Goal: Use online tool/utility: Utilize a website feature to perform a specific function

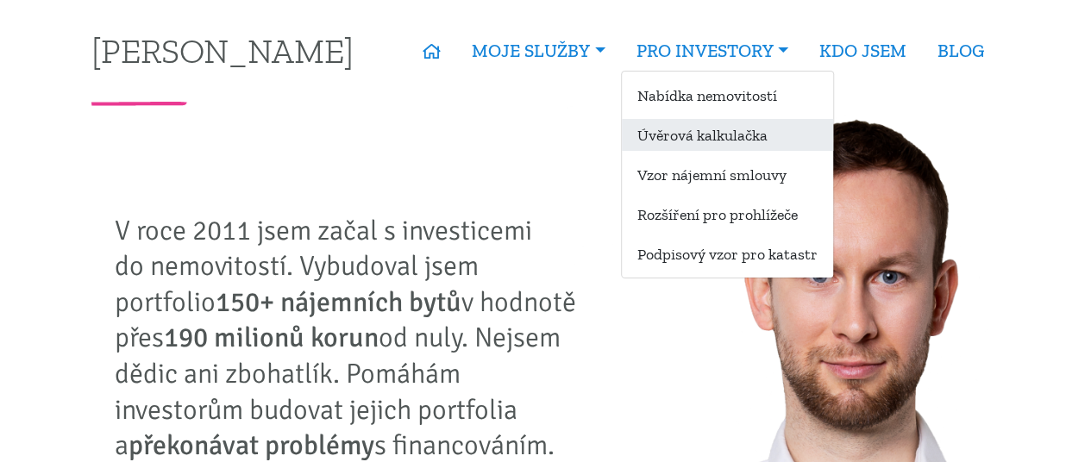
click at [717, 124] on link "Úvěrová kalkulačka" at bounding box center [727, 135] width 211 height 32
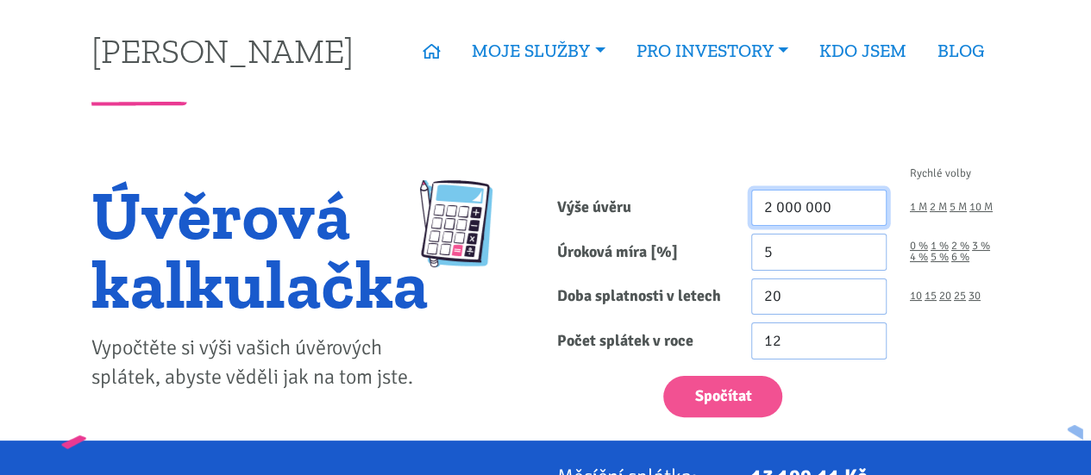
click at [790, 203] on input "2 000 000" at bounding box center [818, 208] width 135 height 37
type input "2 550 000"
click at [844, 262] on input "5" at bounding box center [818, 252] width 135 height 37
type input "4"
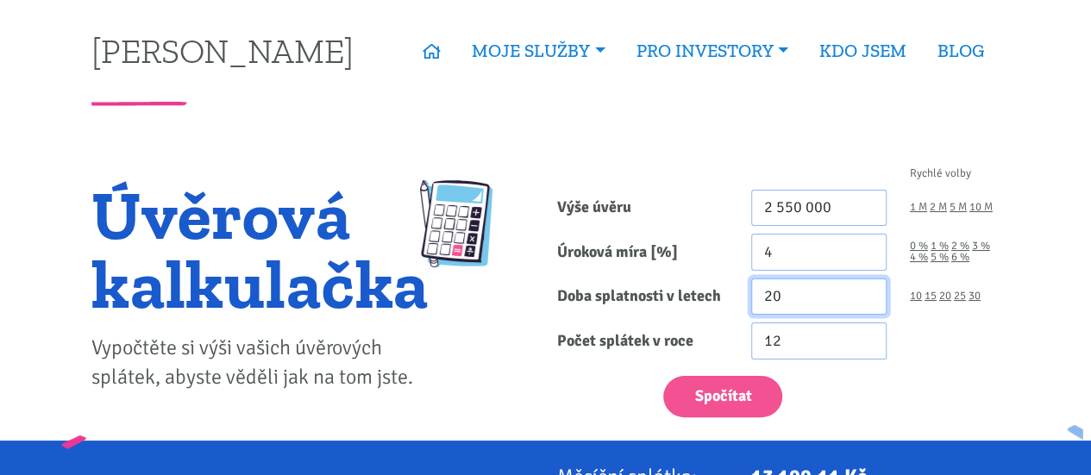
click at [885, 287] on input "20" at bounding box center [818, 297] width 135 height 37
type input "2"
type input "30"
click at [677, 319] on form "Rychlé volby Výše úvěru 2 550 000 1 M 2 M 5 M 10 M Úroková míra [%] 4 0 % 1 % 30" at bounding box center [778, 292] width 442 height 249
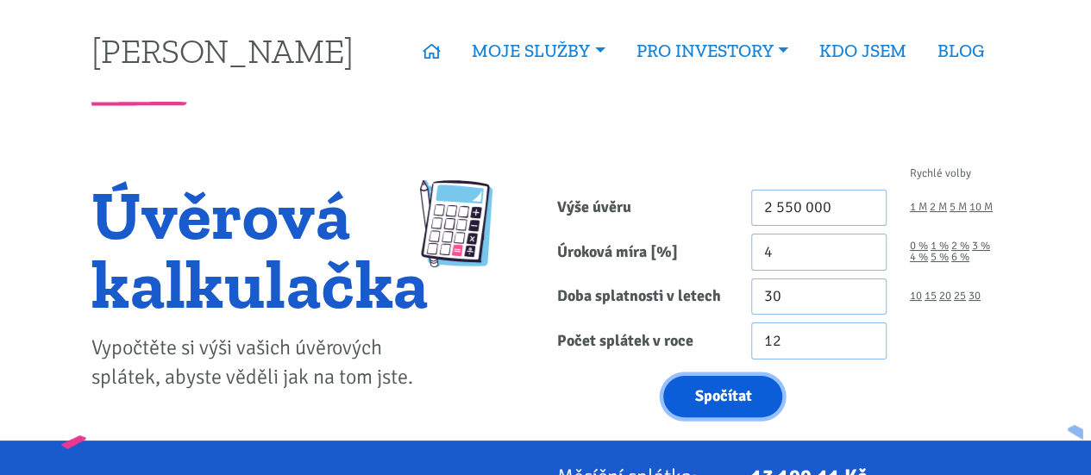
click at [701, 399] on button "Spočítat" at bounding box center [722, 397] width 119 height 42
type input "2550000"
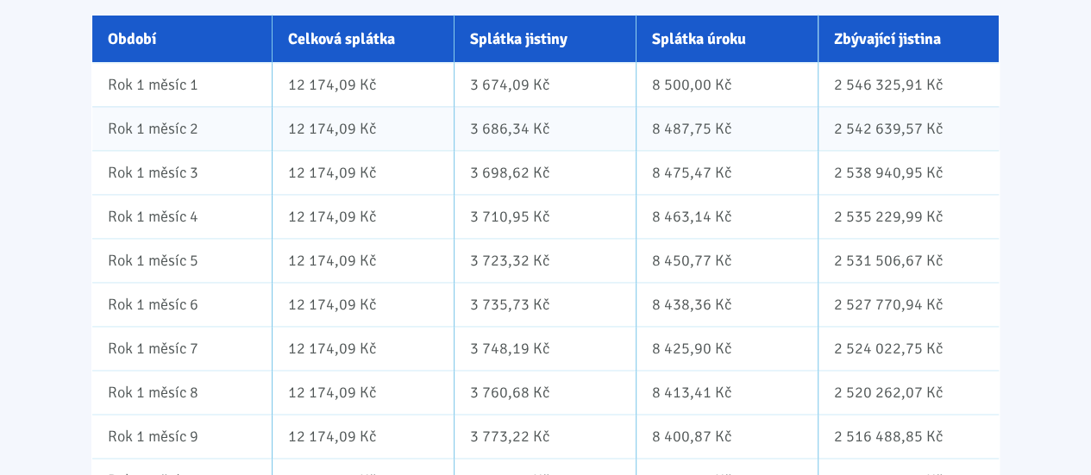
scroll to position [1146, 0]
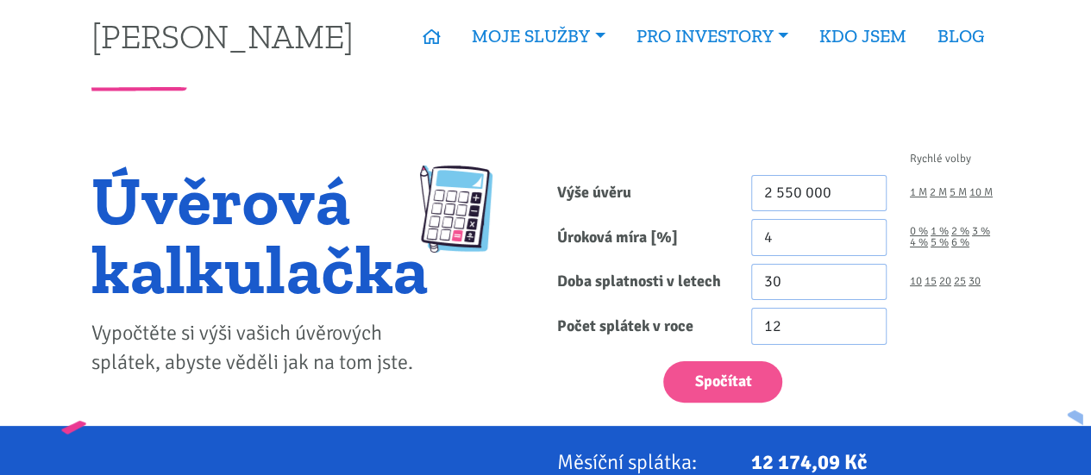
scroll to position [13, 0]
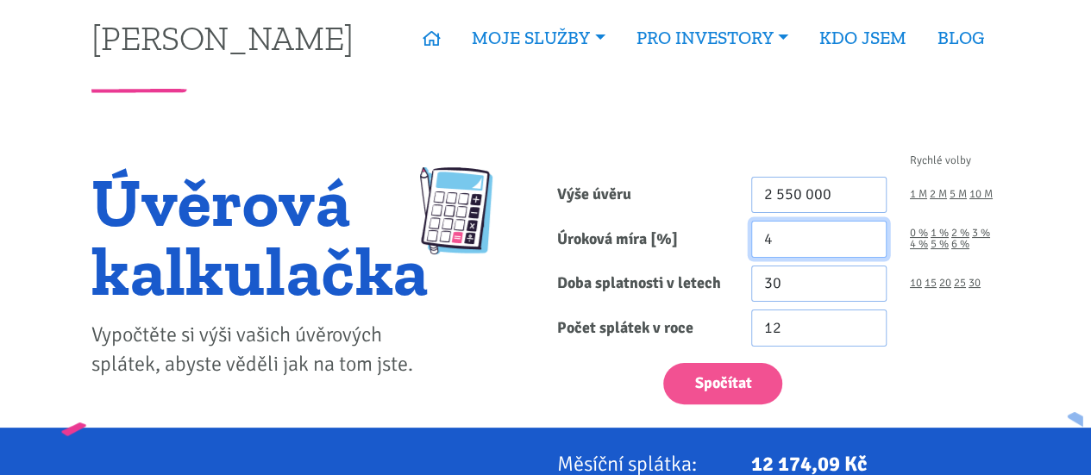
click at [790, 248] on input "4" at bounding box center [818, 239] width 135 height 37
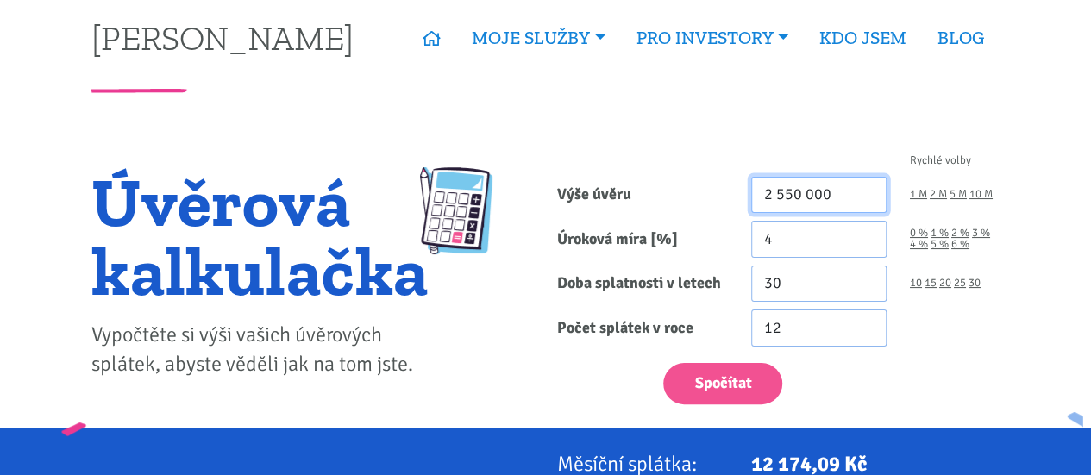
click at [798, 193] on input "2 550 000" at bounding box center [818, 195] width 135 height 37
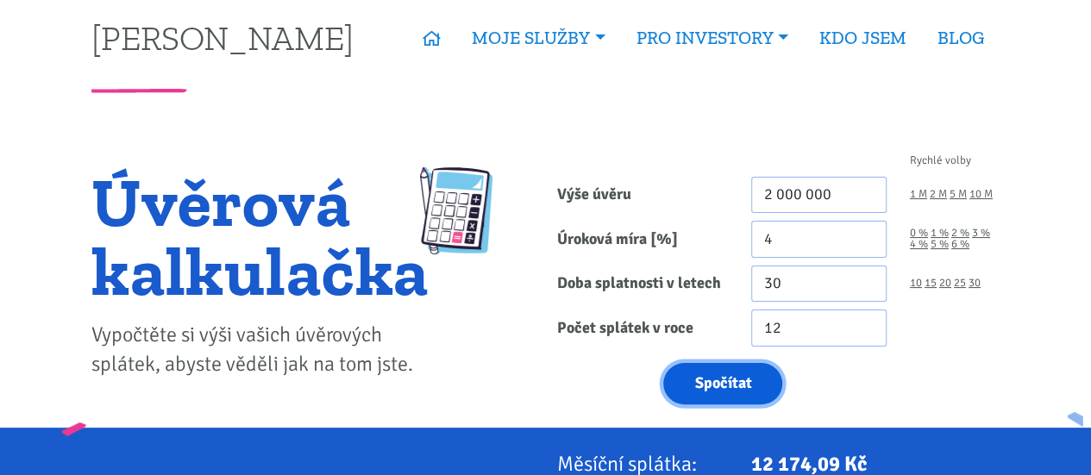
click at [759, 381] on button "Spočítat" at bounding box center [722, 384] width 119 height 42
type input "2000000"
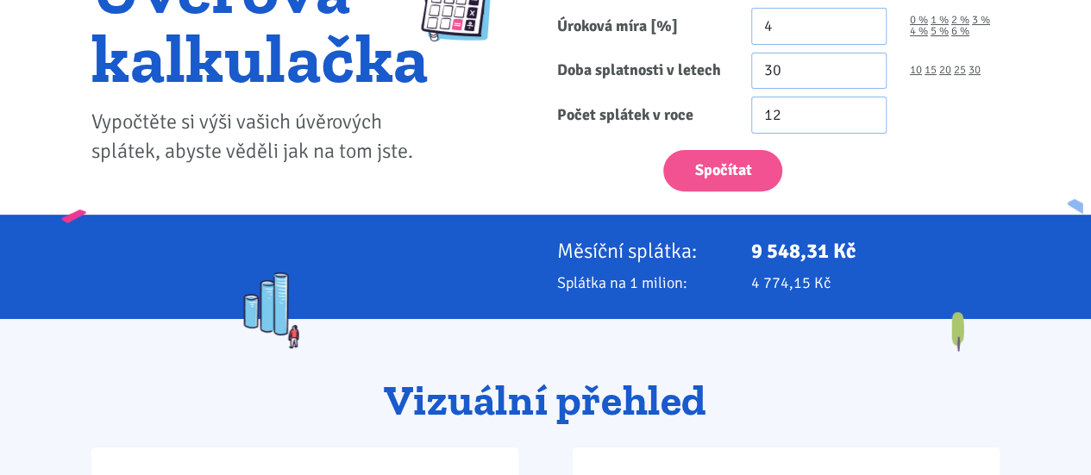
scroll to position [152, 0]
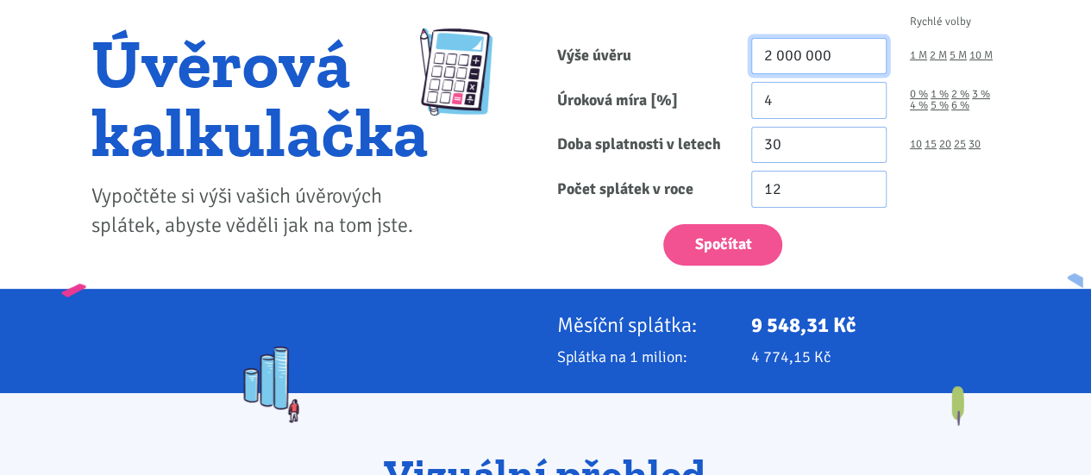
click at [774, 53] on input "2 000 000" at bounding box center [818, 56] width 135 height 37
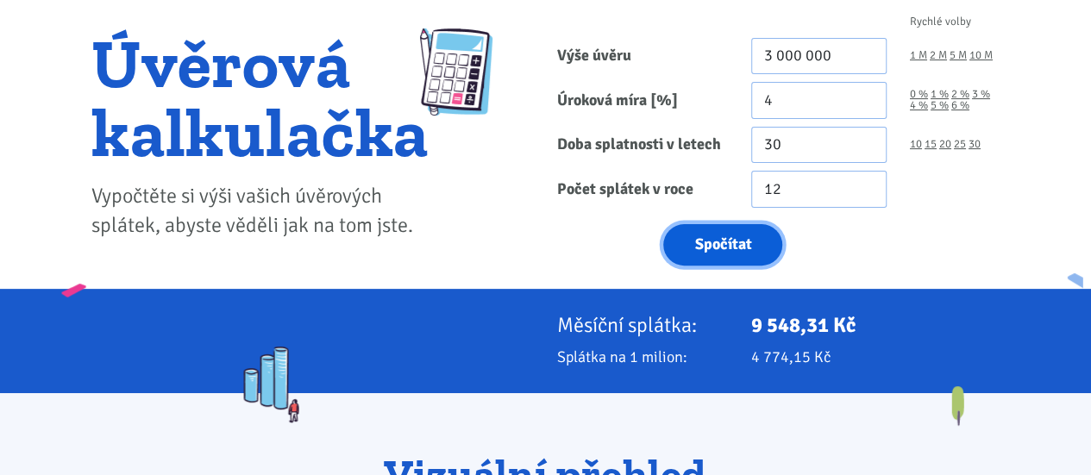
click at [728, 233] on button "Spočítat" at bounding box center [722, 245] width 119 height 42
type input "3000000"
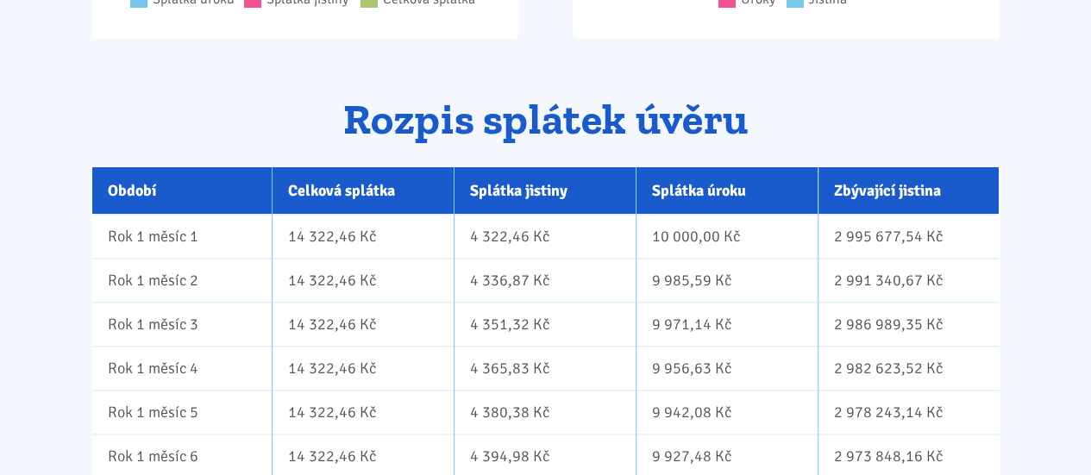
scroll to position [1014, 0]
